Goal: Task Accomplishment & Management: Manage account settings

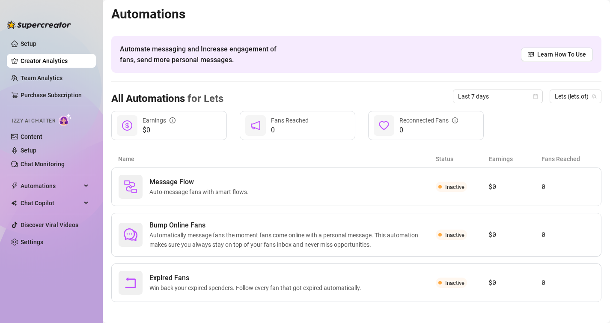
scroll to position [5, 0]
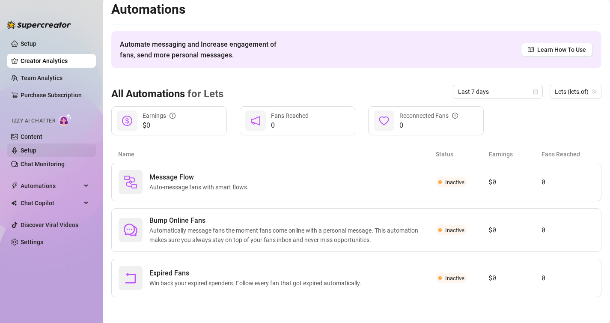
click at [36, 149] on link "Setup" at bounding box center [29, 150] width 16 height 7
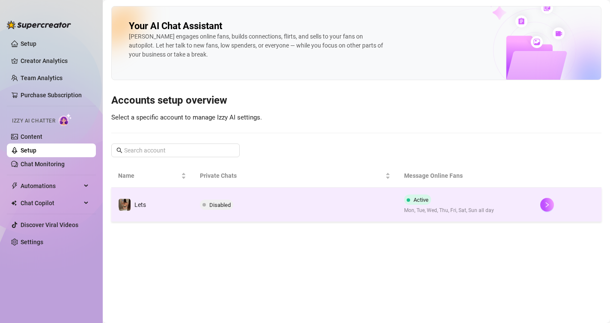
click at [214, 199] on td "Disabled" at bounding box center [295, 204] width 204 height 34
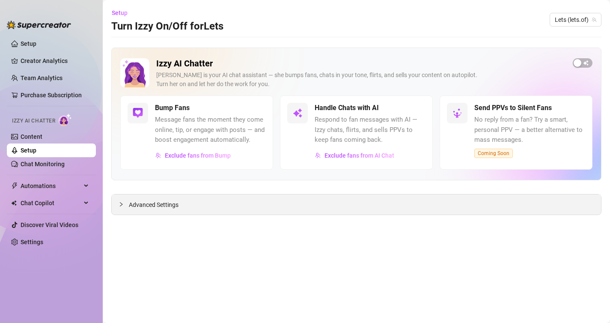
click at [121, 205] on icon "collapsed" at bounding box center [121, 204] width 3 height 4
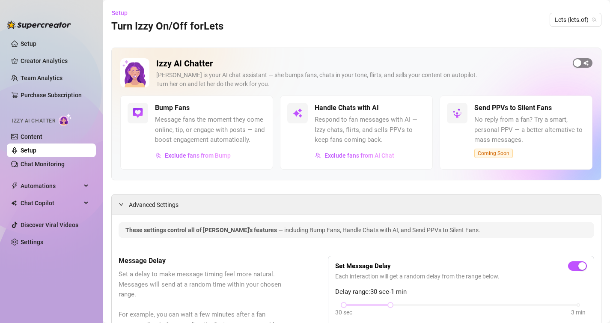
click at [576, 64] on div "button" at bounding box center [578, 63] width 8 height 8
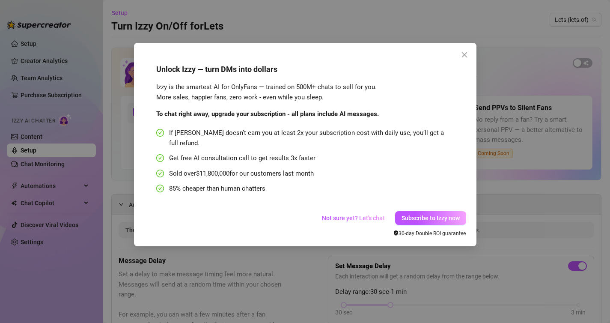
click at [556, 247] on div "Unlock Izzy — turn DMs into dollars Izzy is the smartest AI for OnlyFans — trai…" at bounding box center [305, 161] width 610 height 323
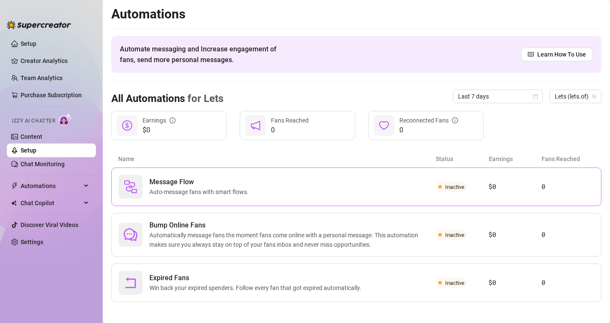
scroll to position [5, 0]
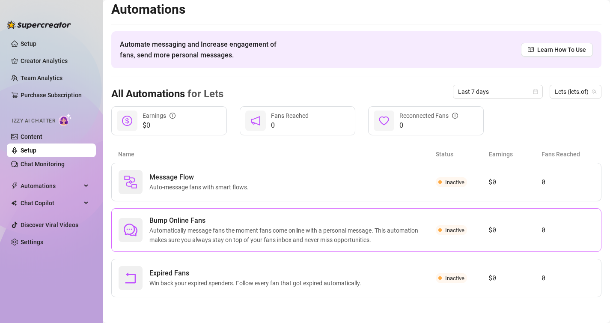
click at [255, 220] on span "Bump Online Fans" at bounding box center [292, 220] width 286 height 10
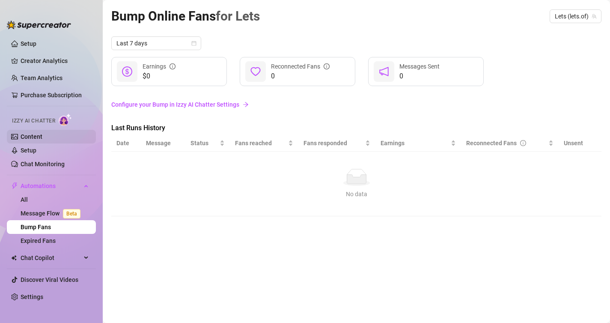
click at [29, 137] on link "Content" at bounding box center [32, 136] width 22 height 7
